Goal: Navigation & Orientation: Understand site structure

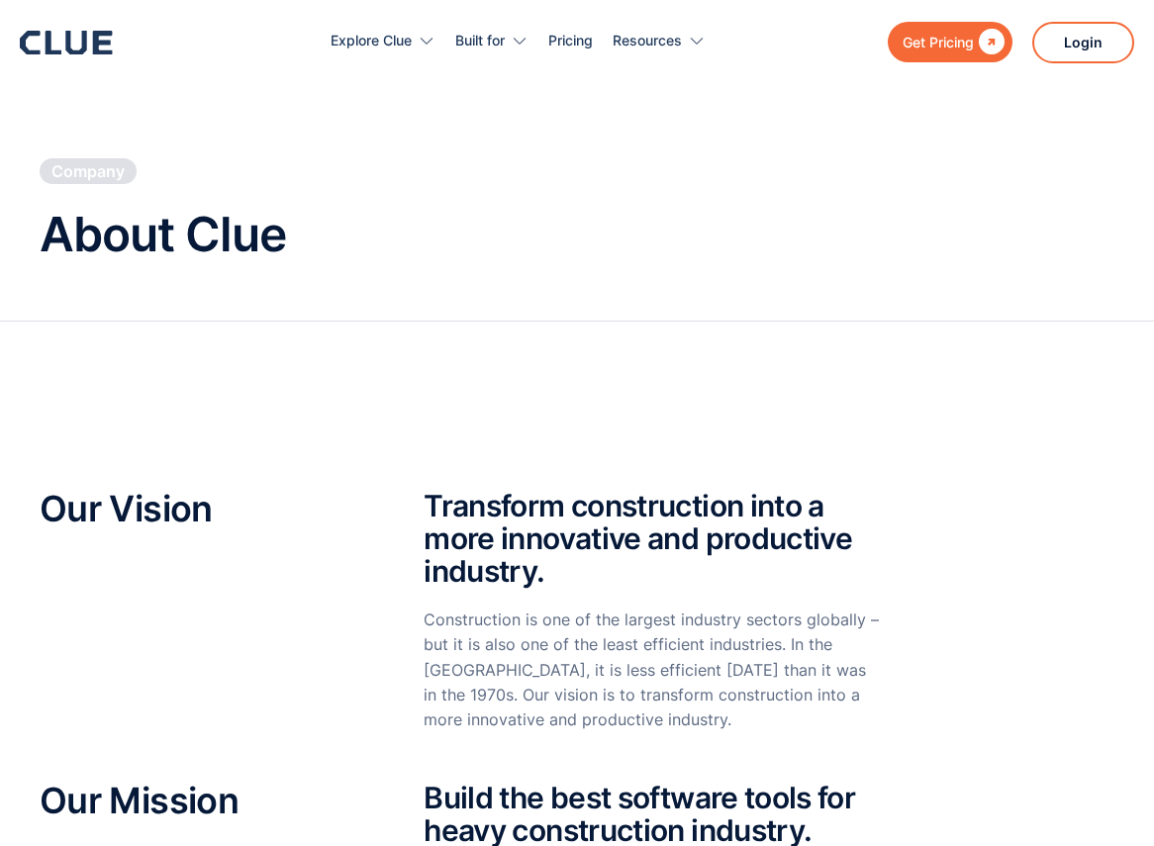
click at [77, 24] on div "Get Pricing  Explore Clue Solutions Tailored solutions for your construction e…" at bounding box center [577, 42] width 1115 height 84
click at [79, 42] on icon at bounding box center [66, 43] width 93 height 24
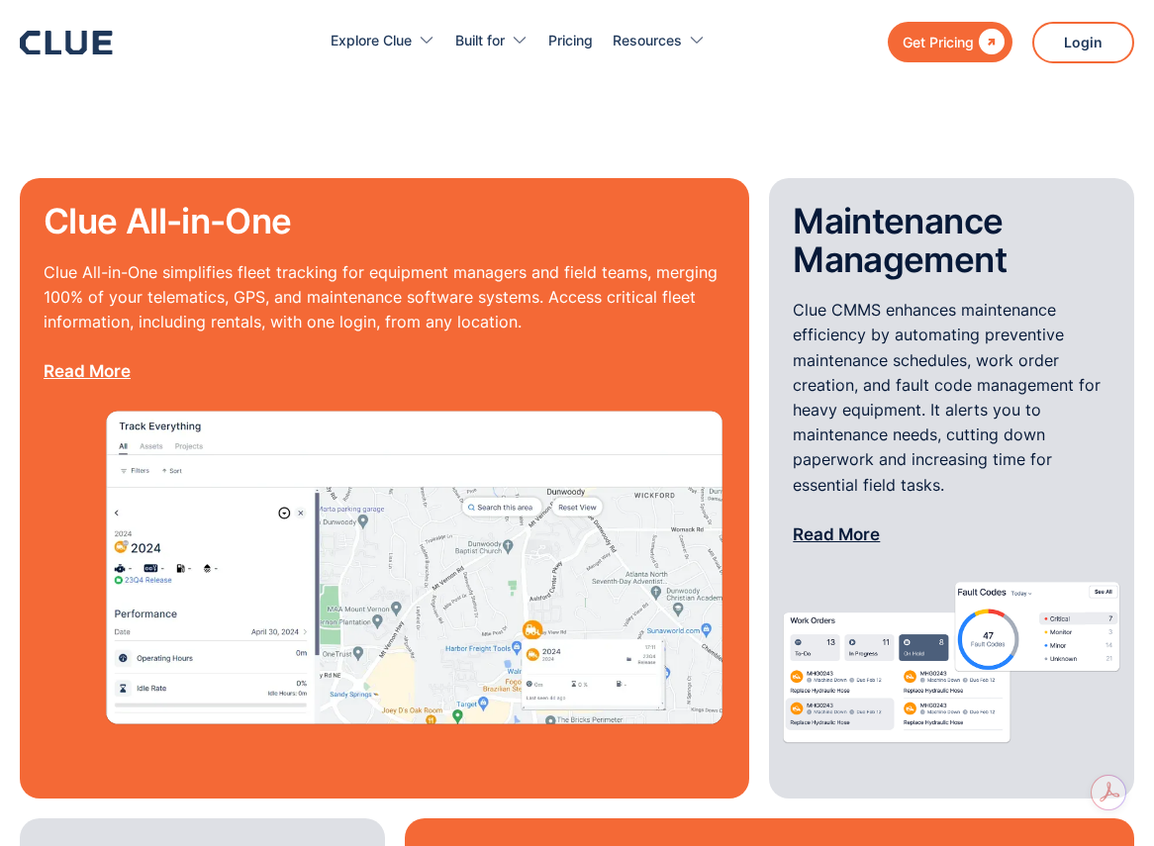
scroll to position [1652, 0]
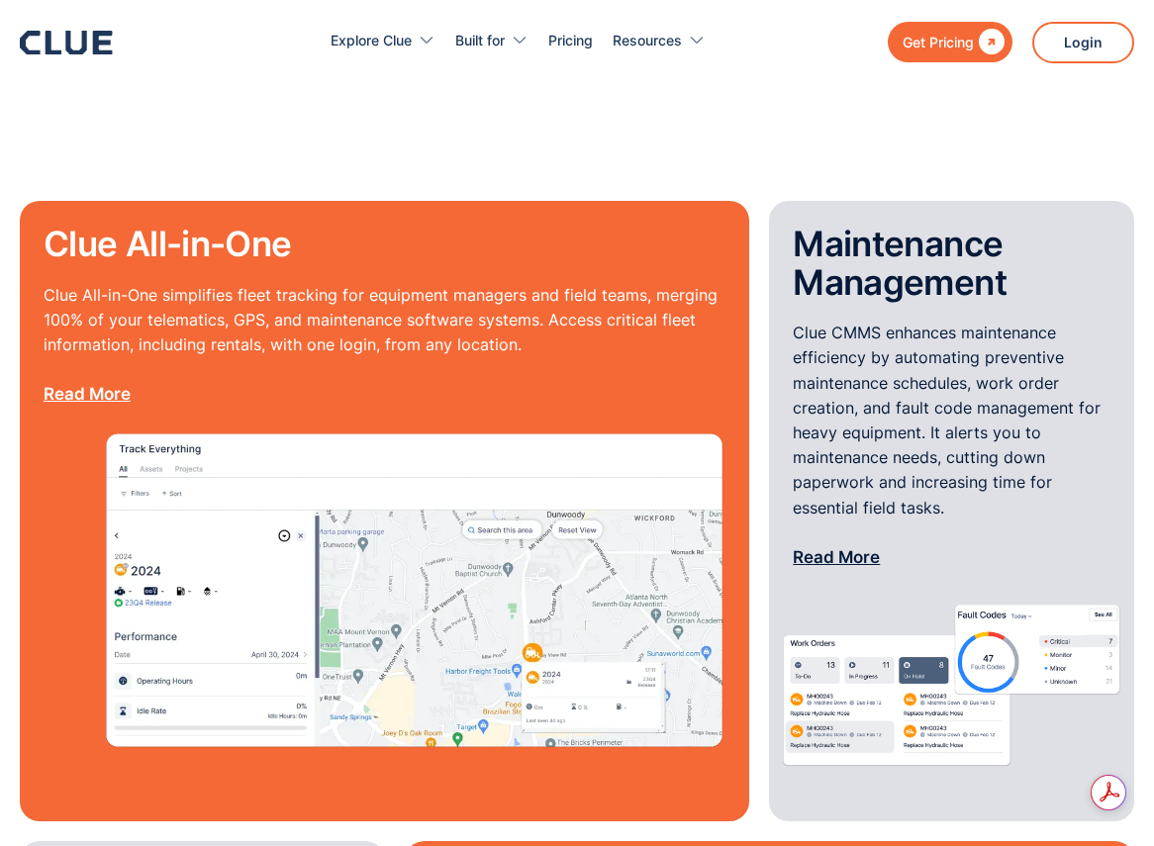
click at [609, 75] on div "Explore Clue Solutions Tailored solutions for your construction equipment needs…" at bounding box center [658, 42] width 952 height 84
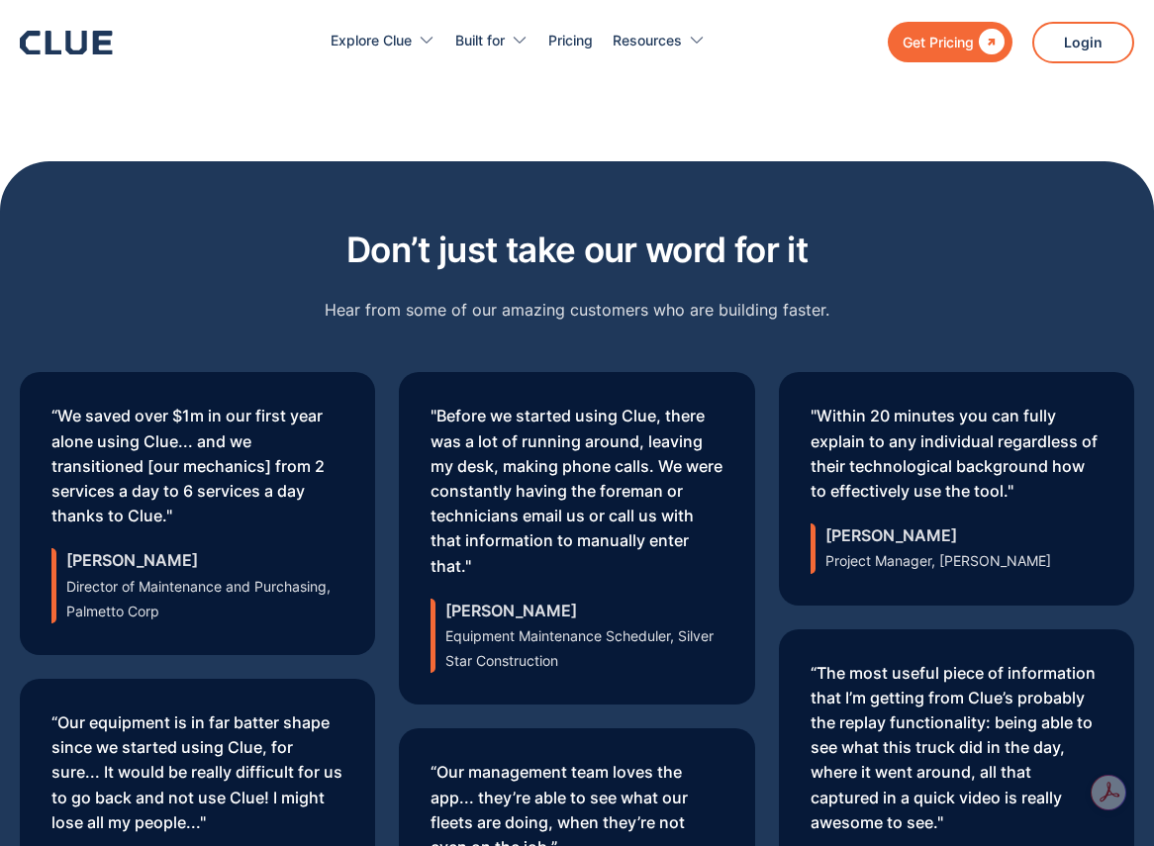
scroll to position [5989, 0]
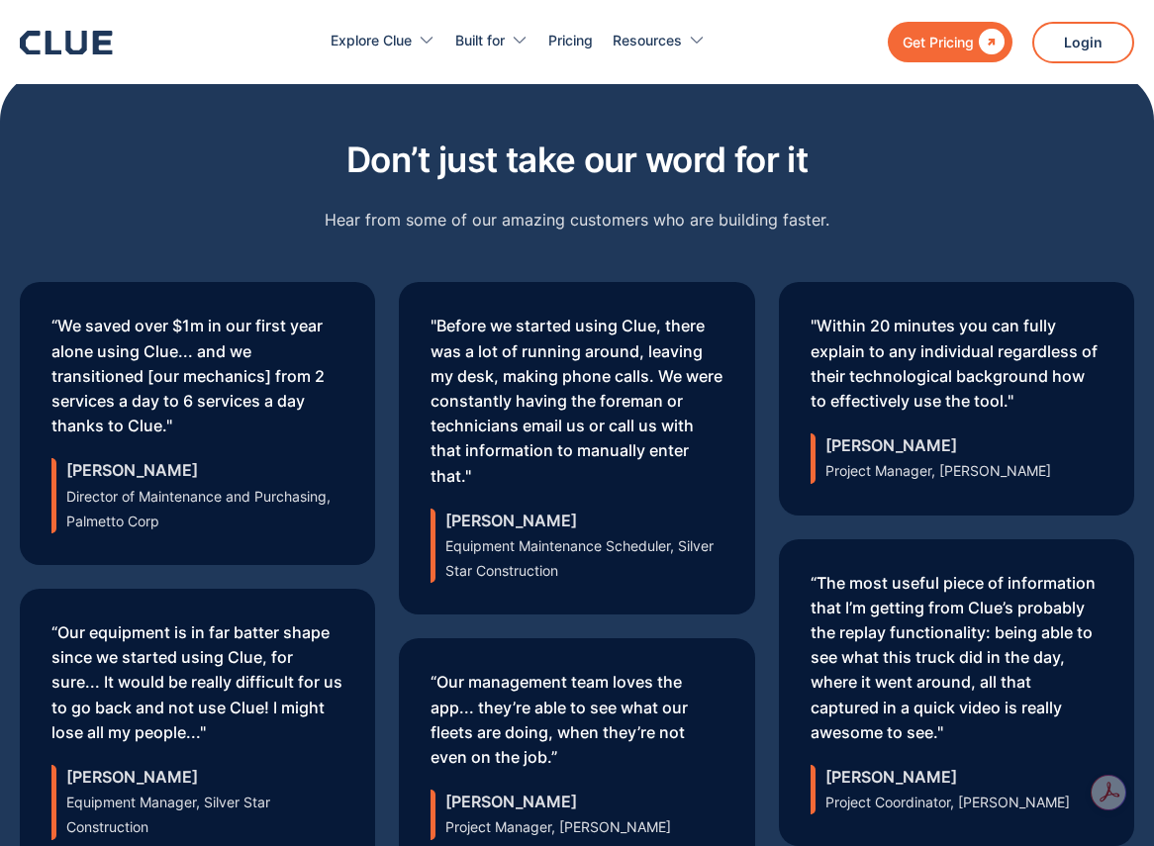
click at [225, 188] on div "Don’t just take our word for it Hear from some of our amazing customers who are…" at bounding box center [577, 197] width 1115 height 133
